Goal: Task Accomplishment & Management: Manage account settings

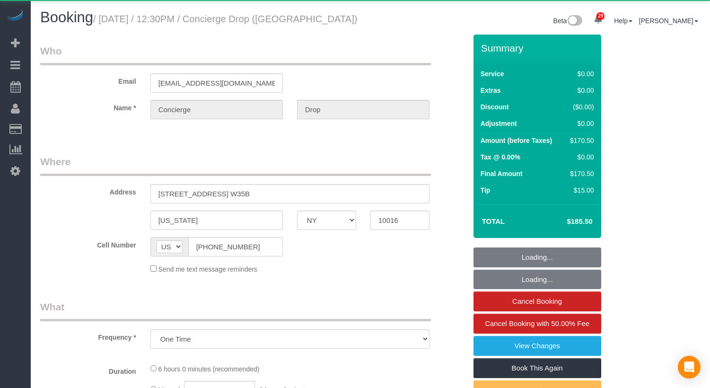
select select "NY"
select select "2"
select select "number:89"
select select "number:90"
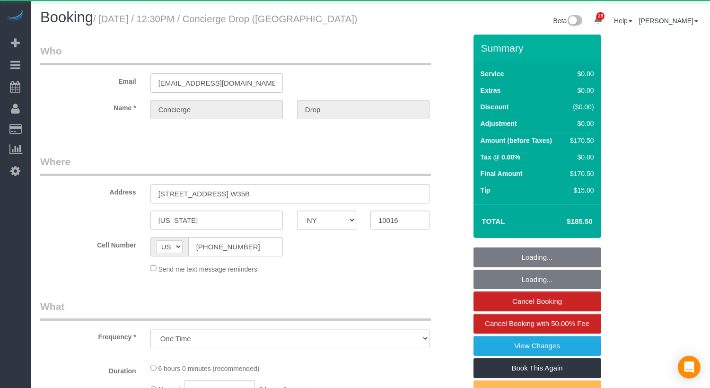
select select "number:15"
select select "number:6"
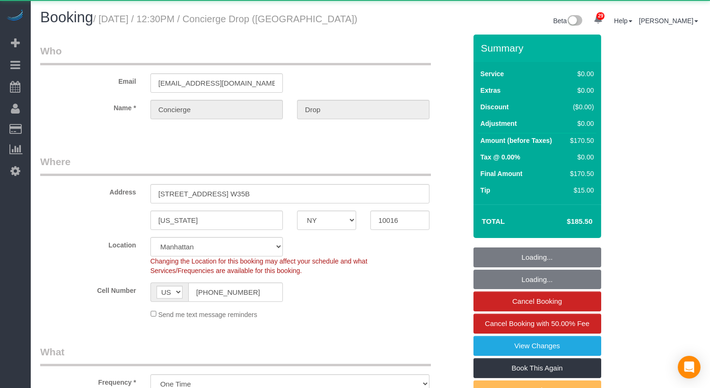
select select "object:1078"
select select "string:stripe-pm_1RaQn24VGloSiKo7zeOF73Wj"
select select "2"
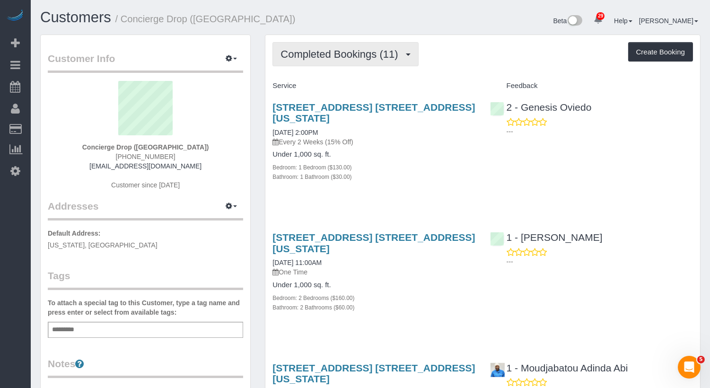
click at [354, 48] on span "Completed Bookings (11)" at bounding box center [342, 54] width 122 height 12
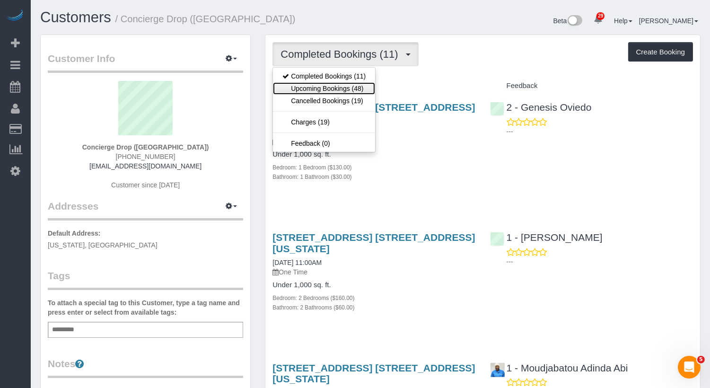
click at [347, 88] on link "Upcoming Bookings (48)" at bounding box center [324, 88] width 102 height 12
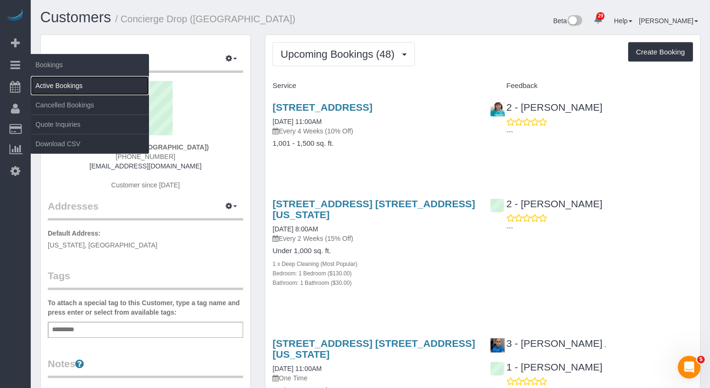
click at [58, 90] on link "Active Bookings" at bounding box center [90, 85] width 118 height 19
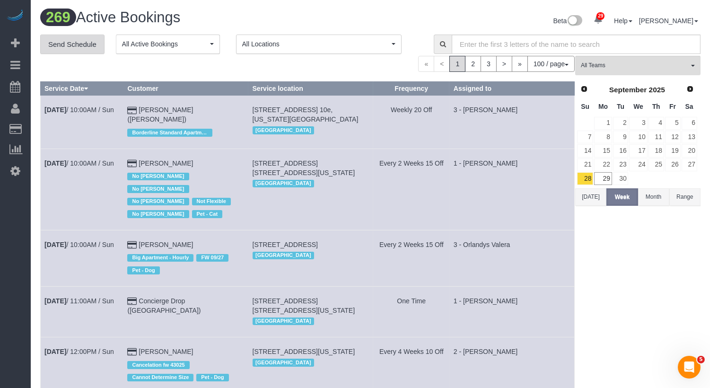
click at [86, 44] on link "Send Schedule" at bounding box center [72, 45] width 64 height 20
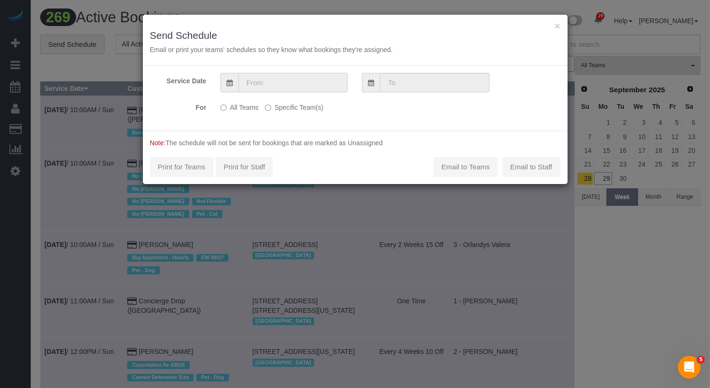
click at [289, 83] on input "text" at bounding box center [292, 82] width 109 height 19
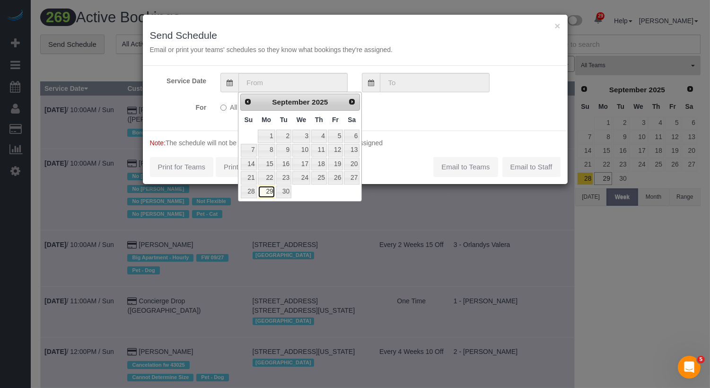
click at [270, 191] on link "29" at bounding box center [267, 191] width 18 height 13
type input "[DATE]"
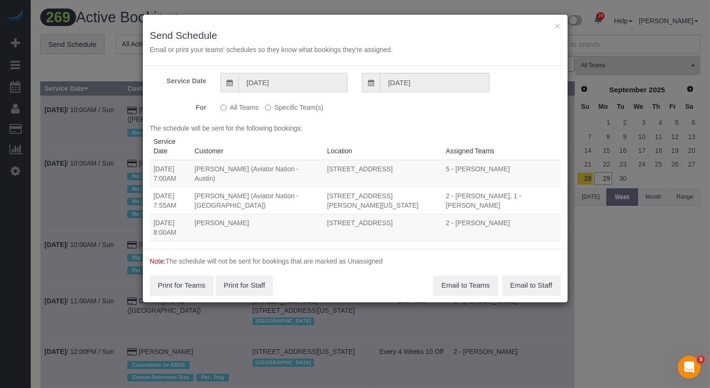
click at [282, 74] on input "[DATE]" at bounding box center [292, 82] width 109 height 19
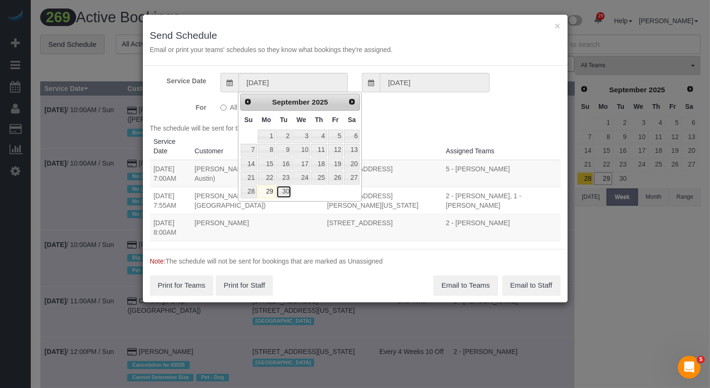
click at [285, 190] on link "30" at bounding box center [283, 191] width 15 height 13
type input "[DATE]"
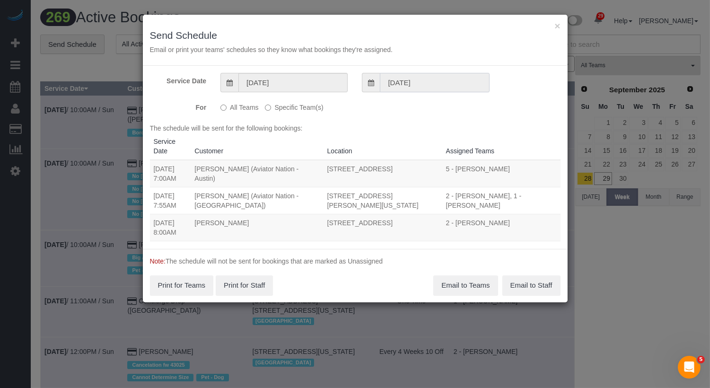
click at [426, 88] on input "[DATE]" at bounding box center [434, 82] width 109 height 19
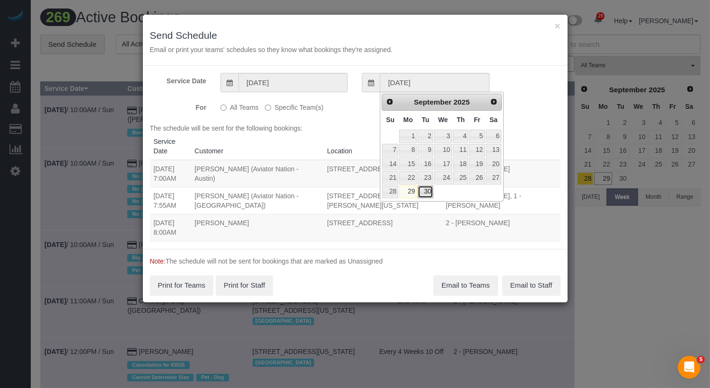
click at [426, 188] on link "30" at bounding box center [425, 191] width 15 height 13
type input "[DATE]"
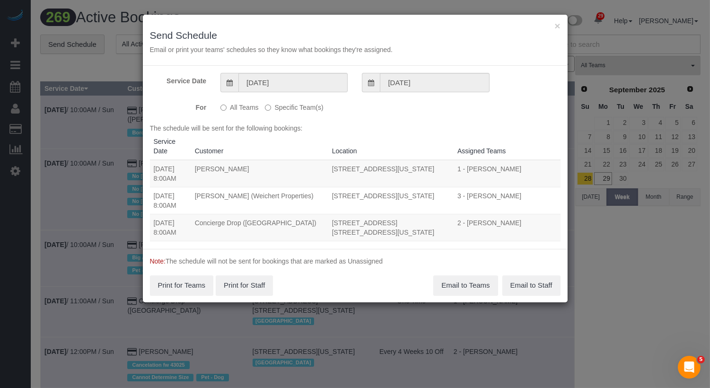
click at [285, 104] on label "Specific Team(s)" at bounding box center [294, 105] width 58 height 13
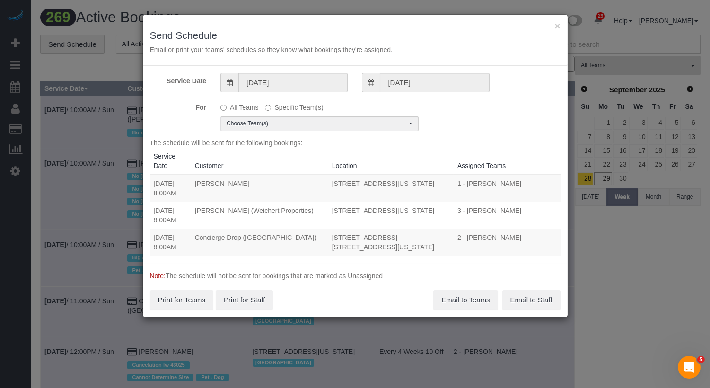
click at [282, 132] on div "Service Date [DATE] [DATE] For All Teams Specific Team(s) Choose Team(s) * - K.…" at bounding box center [355, 165] width 425 height 198
click at [281, 122] on span "Choose Team(s)" at bounding box center [317, 124] width 180 height 8
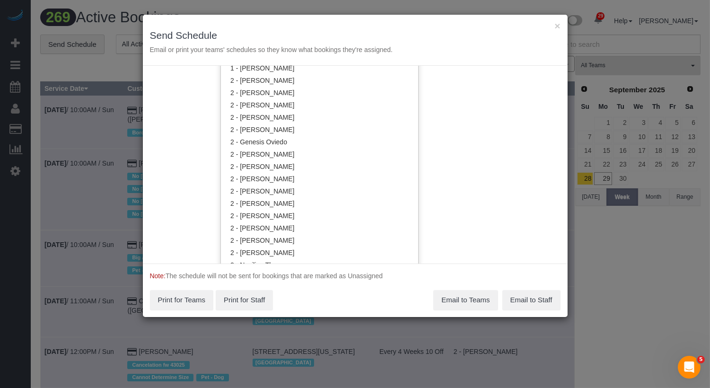
scroll to position [578, 0]
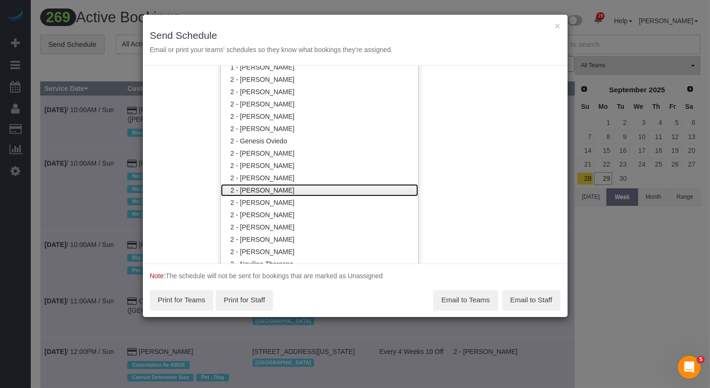
click at [282, 192] on link "2 - [PERSON_NAME]" at bounding box center [319, 190] width 197 height 12
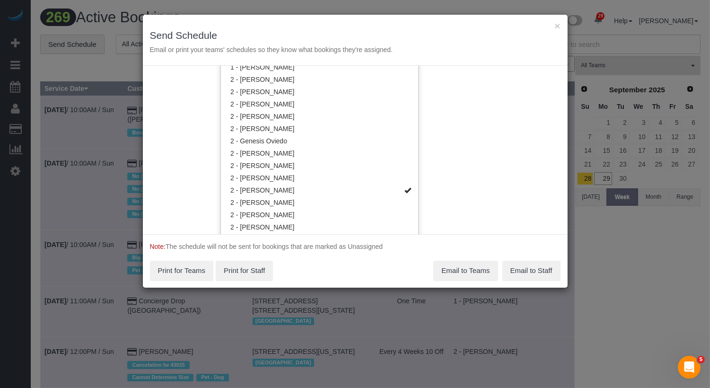
click at [519, 150] on div "Service Date [DATE] [DATE] For All Teams Specific Team(s) 2 - [PERSON_NAME] Cho…" at bounding box center [355, 150] width 425 height 168
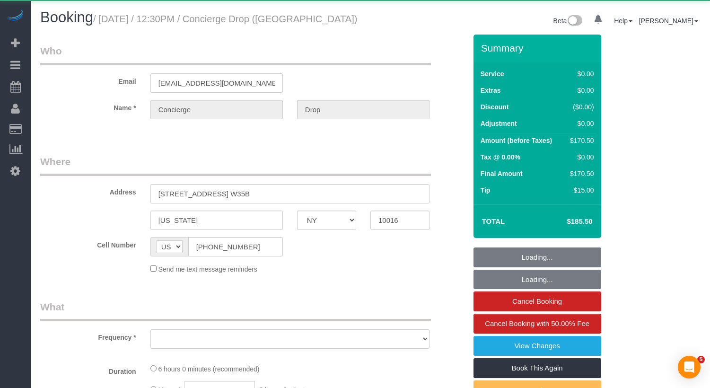
select select "NY"
select select "object:1532"
select select "string:stripe-pm_1RaQn24VGloSiKo7zeOF73Wj"
select select "2"
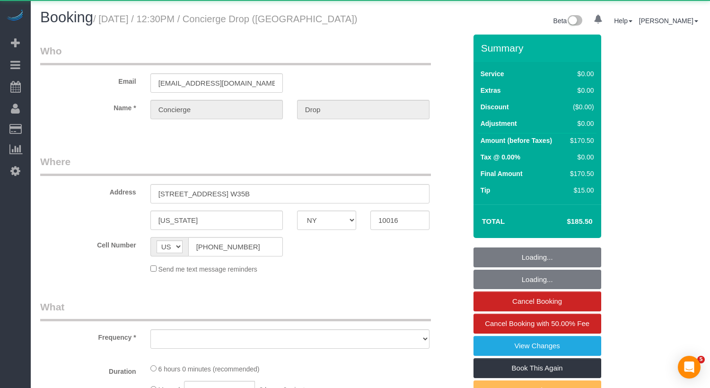
select select "number:89"
select select "number:90"
select select "number:15"
select select "number:6"
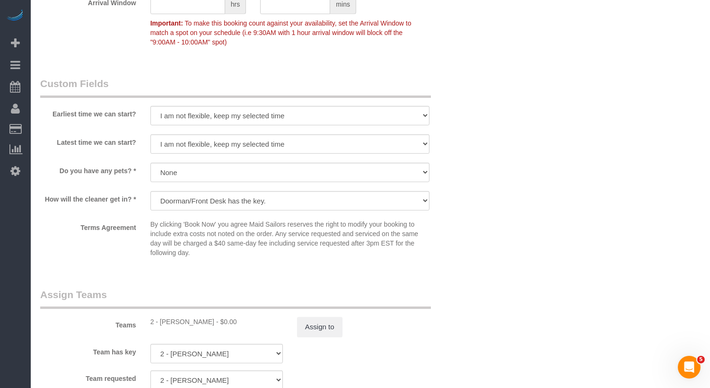
scroll to position [1060, 0]
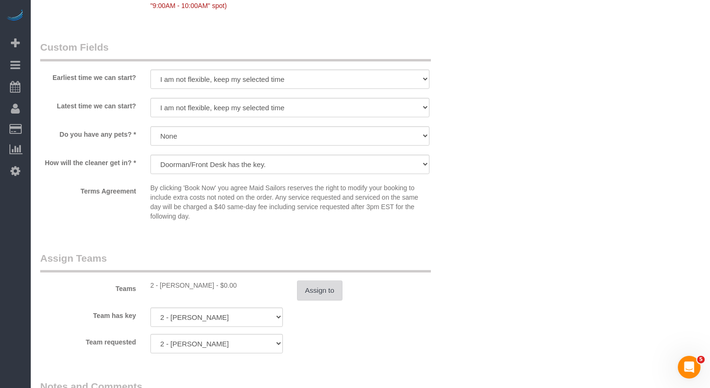
click at [319, 284] on button "Assign to" at bounding box center [319, 291] width 45 height 20
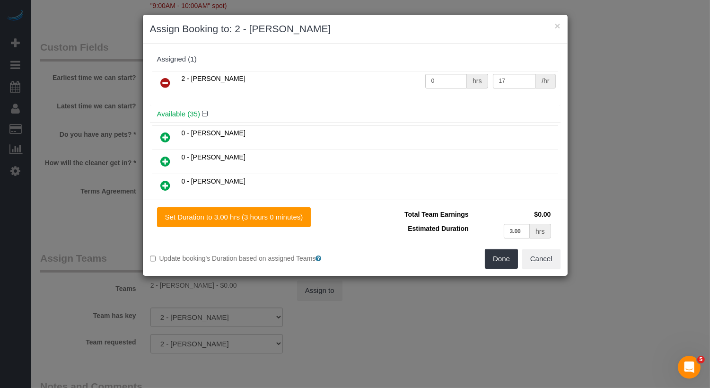
click at [164, 82] on icon at bounding box center [166, 82] width 10 height 11
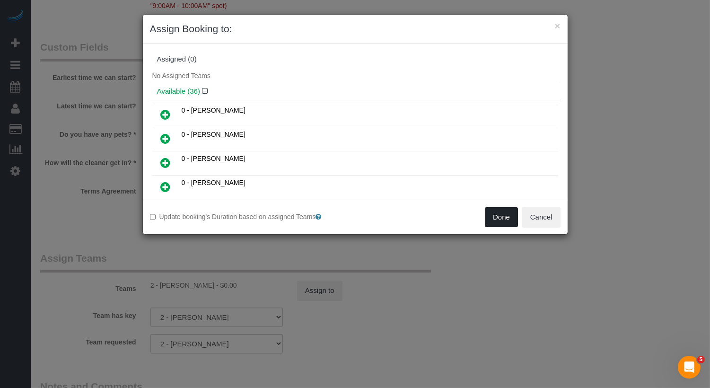
click at [499, 220] on button "Done" at bounding box center [501, 217] width 33 height 20
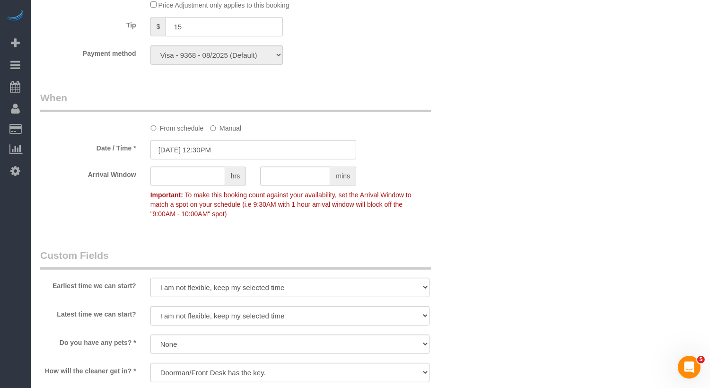
scroll to position [728, 0]
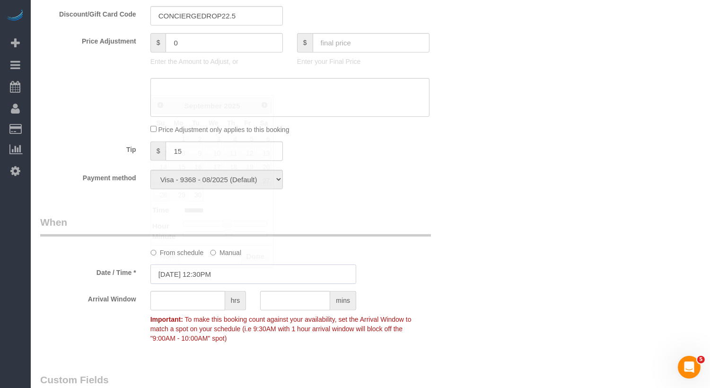
click at [218, 273] on input "[DATE] 12:30PM" at bounding box center [253, 274] width 206 height 19
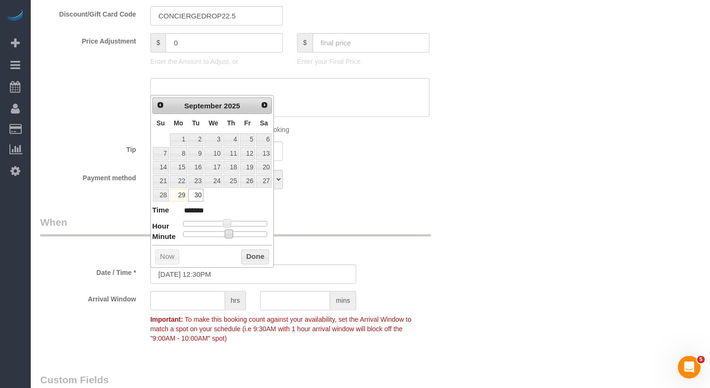
type input "09/30/2025 12:20PM"
type input "*******"
type input "09/30/2025 12:15PM"
type input "*******"
type input "09/30/2025 12:10PM"
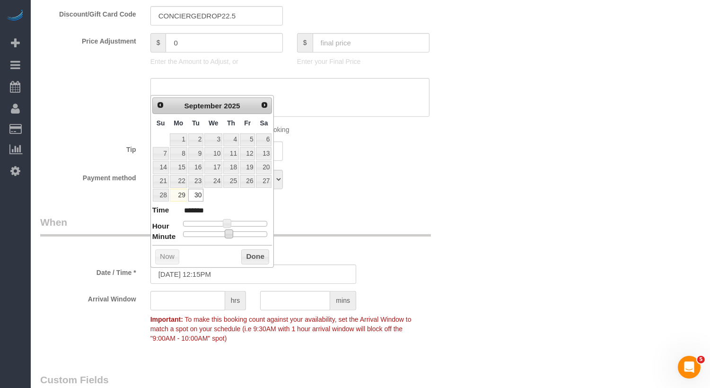
type input "*******"
type input "09/30/2025 12:05PM"
type input "*******"
type input "[DATE] 12:00PM"
type input "*******"
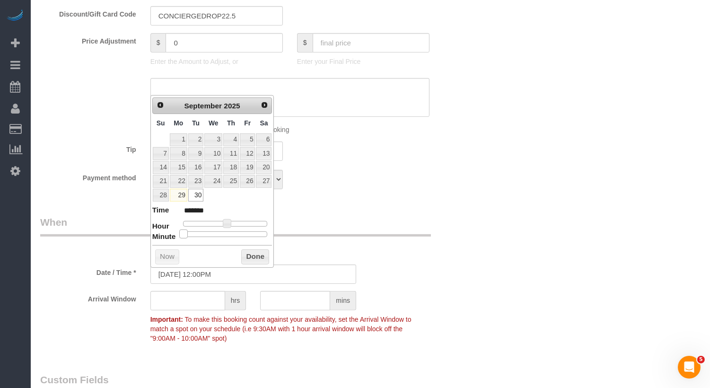
drag, startPoint x: 228, startPoint y: 231, endPoint x: 153, endPoint y: 230, distance: 75.2
click at [153, 230] on dl "Time ******* Hour Minute Second Millisecond Microsecond Time Zone ***** ***** *…" at bounding box center [212, 221] width 120 height 33
click at [484, 174] on div "Who Email support@conciergedrop.com Name * Concierge Drop Where Address 626 1st…" at bounding box center [370, 141] width 661 height 1669
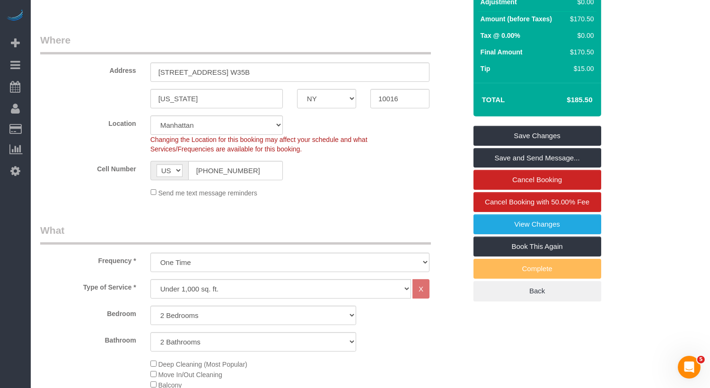
scroll to position [0, 0]
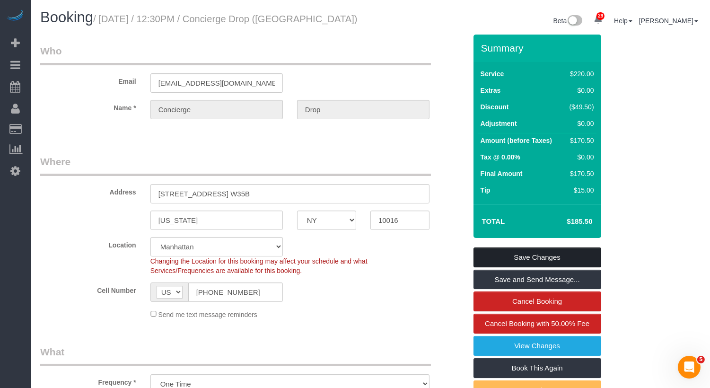
click at [537, 262] on link "Save Changes" at bounding box center [538, 257] width 128 height 20
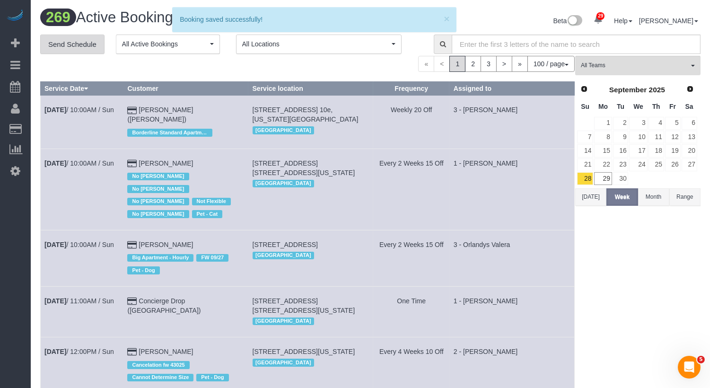
click at [77, 45] on link "Send Schedule" at bounding box center [72, 45] width 64 height 20
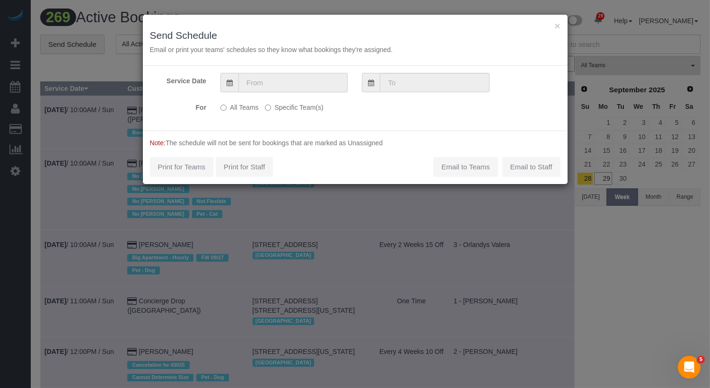
click at [255, 81] on input "text" at bounding box center [292, 82] width 109 height 19
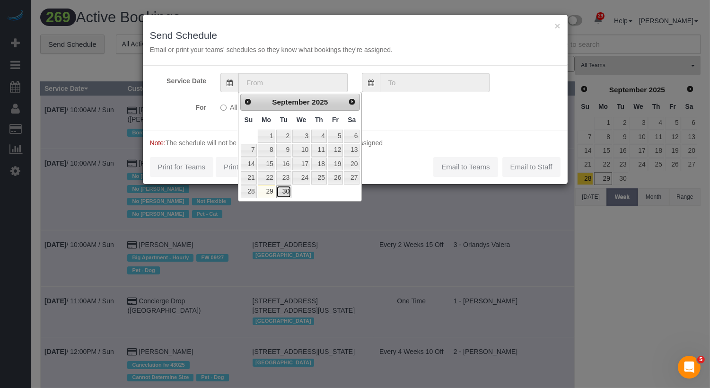
click at [289, 191] on link "30" at bounding box center [283, 191] width 15 height 13
type input "[DATE]"
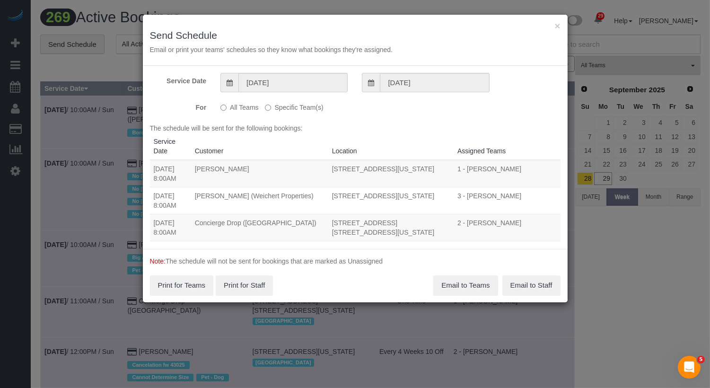
click at [298, 112] on div "All Teams Specific Team(s) Choose Team(s) * - K.J. *Irene Flores - Test 0 - Chr…" at bounding box center [319, 107] width 212 height 17
click at [293, 109] on label "Specific Team(s)" at bounding box center [294, 105] width 58 height 13
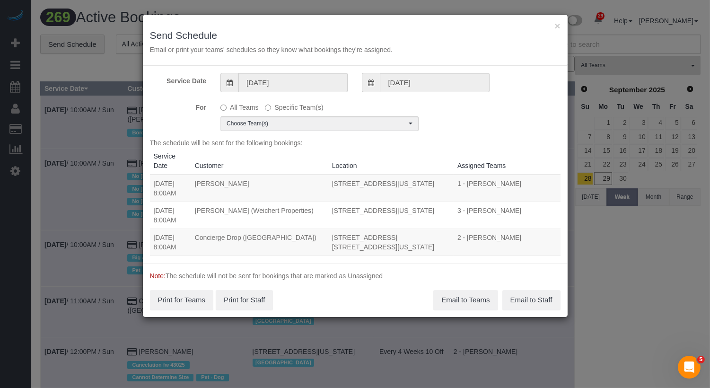
click at [293, 115] on div "All Teams Specific Team(s) Choose Team(s) * - K.J. *Irene Flores - Test 0 - Chr…" at bounding box center [319, 115] width 212 height 32
click at [293, 123] on span "Choose Team(s)" at bounding box center [317, 124] width 180 height 8
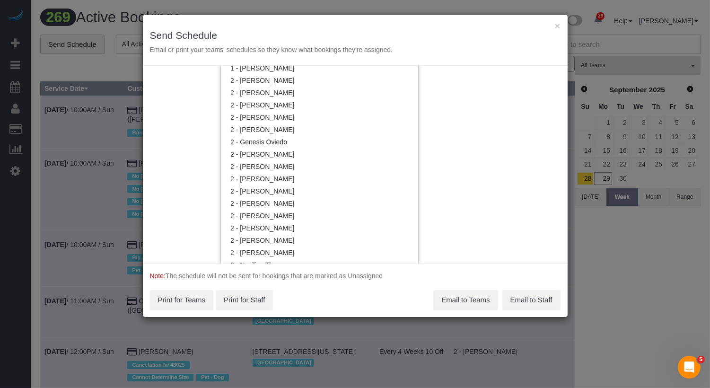
scroll to position [647, 0]
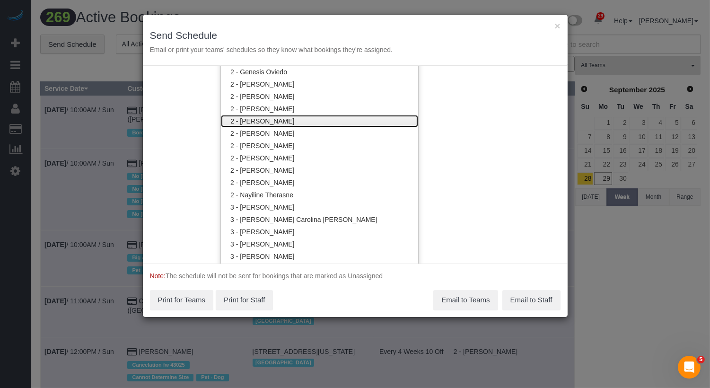
click at [305, 122] on link "2 - [PERSON_NAME]" at bounding box center [319, 121] width 197 height 12
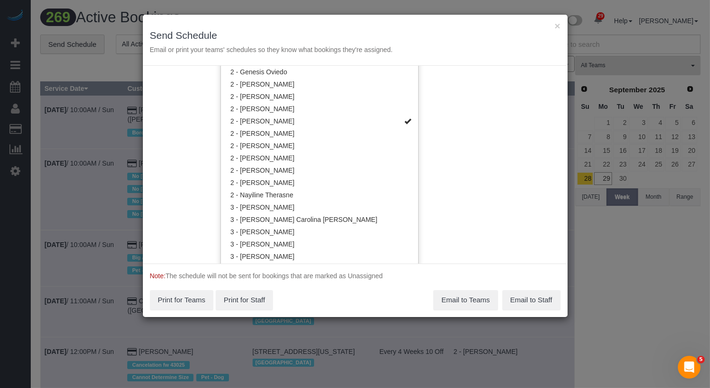
click at [497, 132] on div "Service Date [DATE] [DATE] For All Teams Specific Team(s) 2 - [PERSON_NAME] Cho…" at bounding box center [355, 165] width 425 height 198
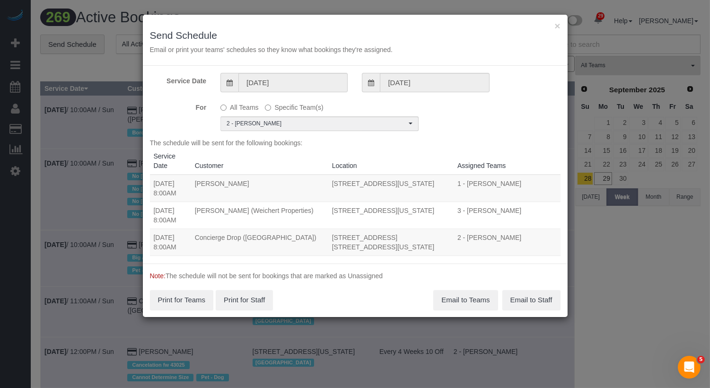
scroll to position [0, 0]
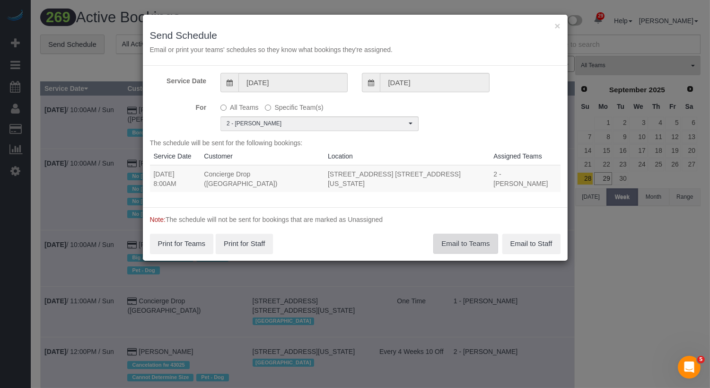
click at [449, 234] on button "Email to Teams" at bounding box center [465, 244] width 64 height 20
